Goal: Find specific fact: Find contact information

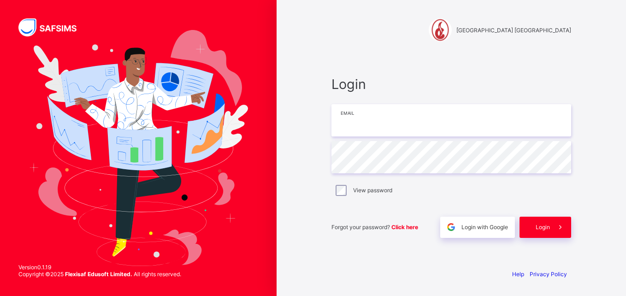
click at [373, 127] on input "email" at bounding box center [451, 120] width 240 height 32
type input "**********"
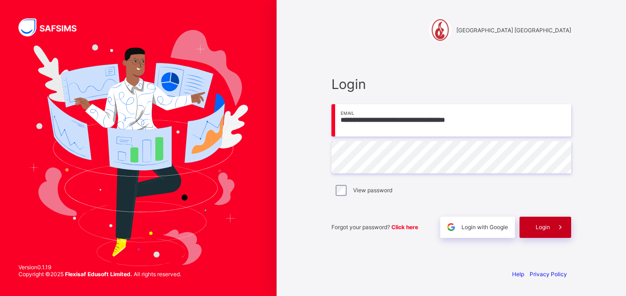
click at [539, 226] on span "Login" at bounding box center [542, 226] width 14 height 7
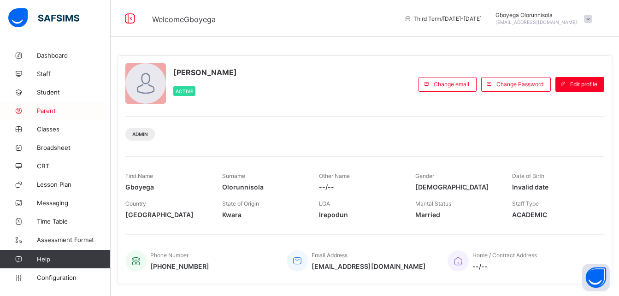
click at [46, 108] on span "Parent" at bounding box center [74, 110] width 74 height 7
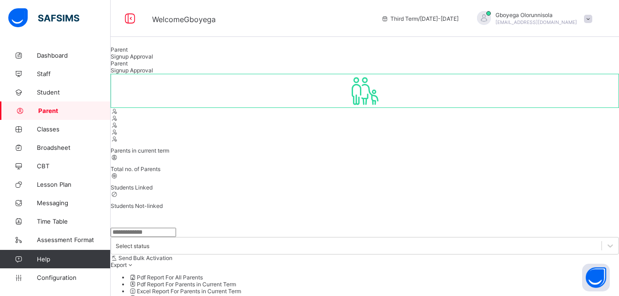
click at [173, 228] on input "text" at bounding box center [143, 232] width 65 height 9
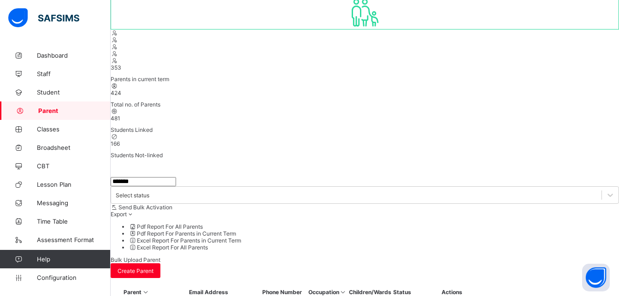
scroll to position [27, 0]
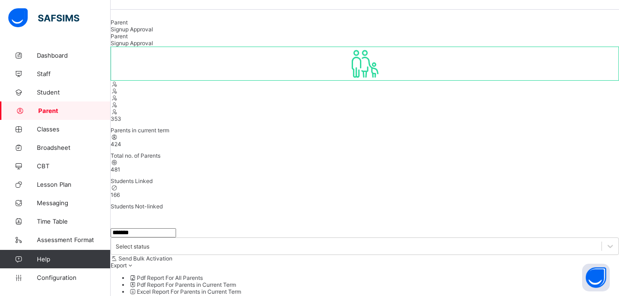
drag, startPoint x: 176, startPoint y: 166, endPoint x: 123, endPoint y: 166, distance: 53.0
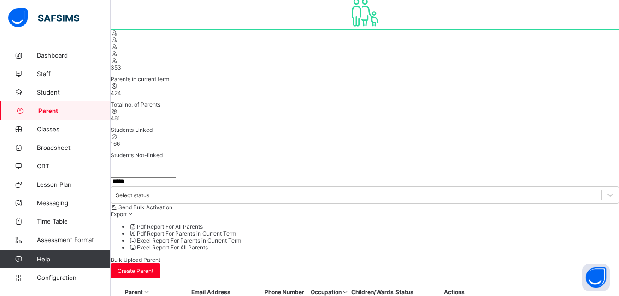
type input "*****"
drag, startPoint x: 223, startPoint y: 222, endPoint x: 299, endPoint y: 222, distance: 76.5
copy td "[EMAIL_ADDRESS][DOMAIN_NAME]"
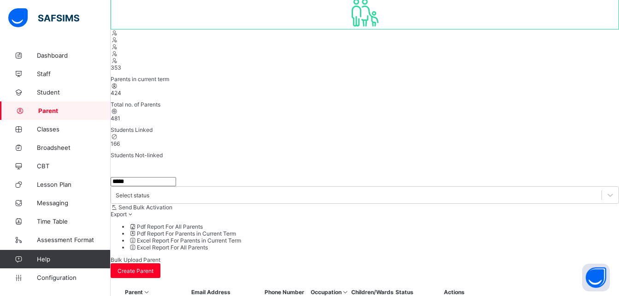
drag, startPoint x: 224, startPoint y: 166, endPoint x: 296, endPoint y: 163, distance: 71.9
copy td "[EMAIL_ADDRESS][DOMAIN_NAME]"
